Goal: Task Accomplishment & Management: Manage account settings

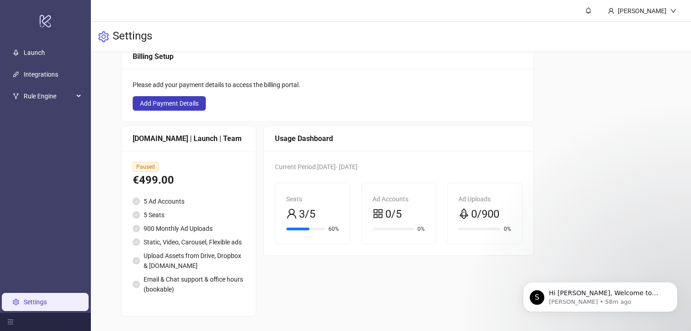
scroll to position [116, 0]
click at [153, 162] on span "Paused" at bounding box center [146, 167] width 26 height 10
click at [627, 122] on div "Your subscription is paused Please upgrade your subscription to continue using …" at bounding box center [390, 153] width 539 height 328
